Goal: Task Accomplishment & Management: Manage account settings

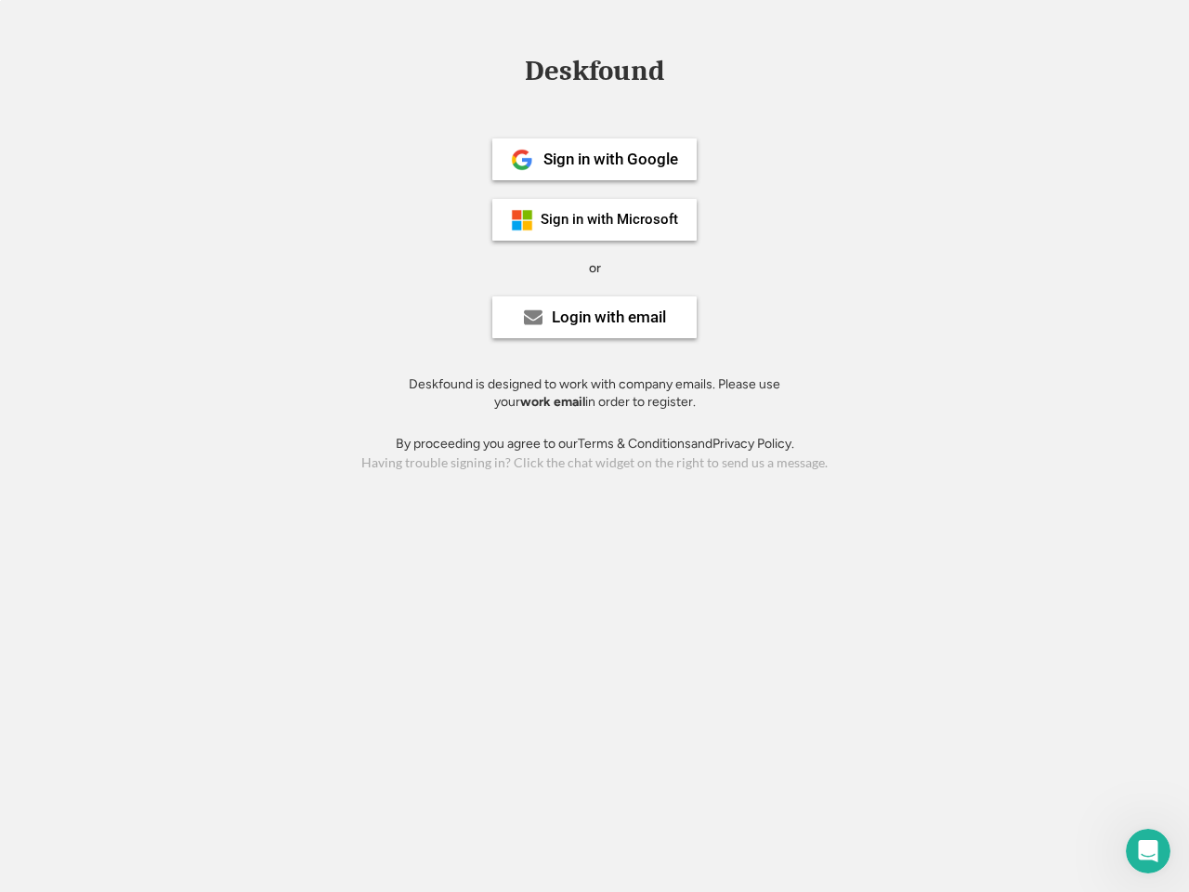
click at [594, 266] on div "or" at bounding box center [595, 268] width 12 height 19
click at [594, 74] on div "Deskfound" at bounding box center [594, 71] width 158 height 29
click at [508, 70] on div "Deskfound" at bounding box center [594, 74] width 1189 height 35
click at [594, 74] on div "Deskfound" at bounding box center [594, 71] width 158 height 29
click at [594, 267] on div "or" at bounding box center [595, 268] width 12 height 19
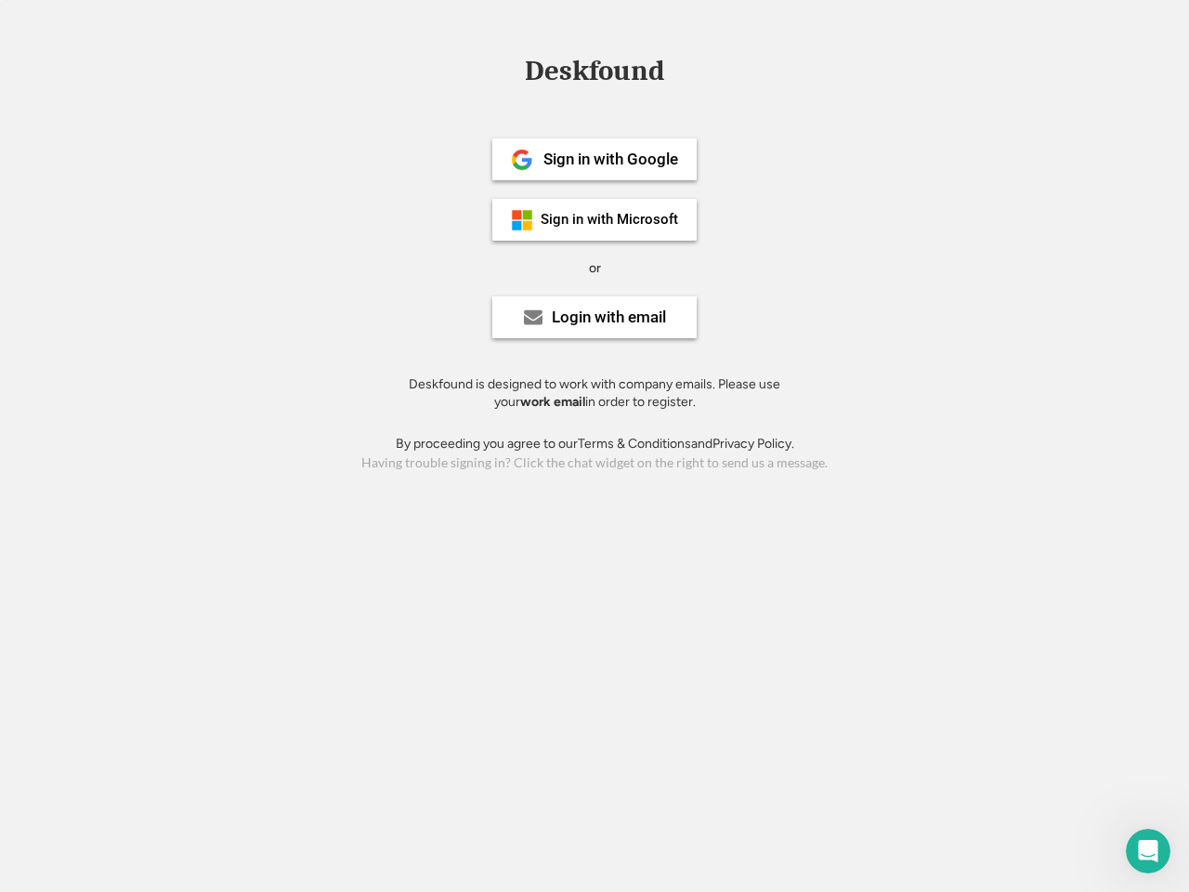
click at [594, 159] on div "Sign in with Google" at bounding box center [610, 159] width 135 height 16
click at [610, 159] on div "Sign in with Google" at bounding box center [610, 159] width 135 height 16
click at [522, 160] on img at bounding box center [522, 160] width 22 height 22
click at [594, 219] on div "Sign in with Microsoft" at bounding box center [609, 220] width 137 height 14
click at [610, 219] on div "Sign in with Microsoft" at bounding box center [609, 220] width 137 height 14
